Goal: Navigation & Orientation: Find specific page/section

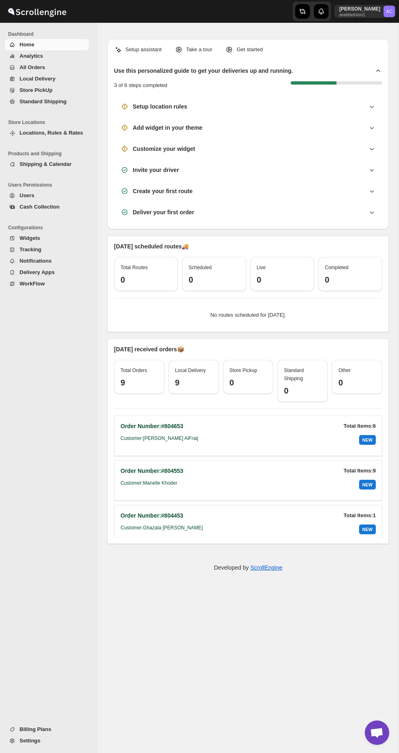
click at [34, 93] on span "Store PickUp" at bounding box center [54, 90] width 68 height 8
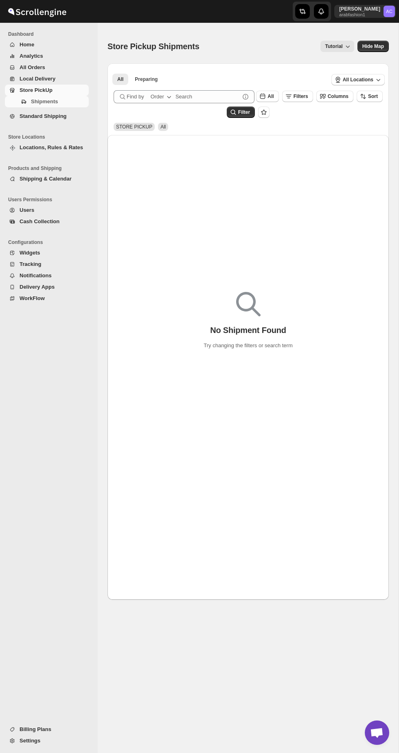
click at [20, 74] on link "Local Delivery" at bounding box center [47, 78] width 84 height 11
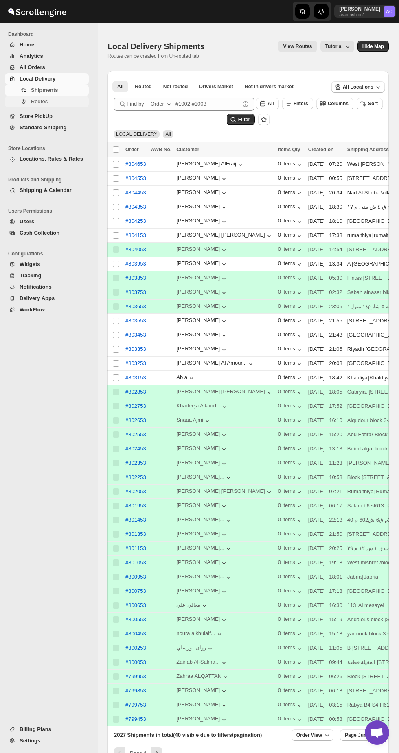
click at [13, 101] on button "Routes" at bounding box center [47, 101] width 84 height 11
